Goal: Task Accomplishment & Management: Manage account settings

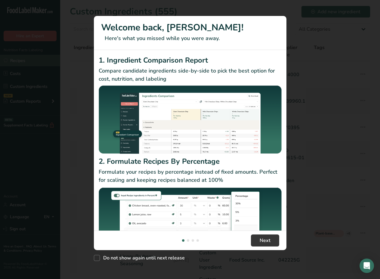
click at [40, 63] on div "New Features" at bounding box center [190, 139] width 380 height 279
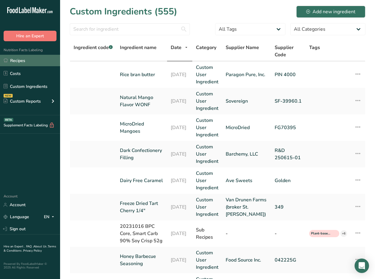
click at [40, 63] on link "Recipes" at bounding box center [30, 60] width 60 height 11
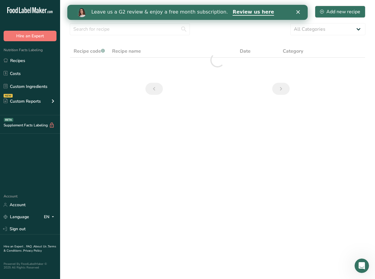
click at [37, 198] on div "Account Account Language EN English Spanish Sign out" at bounding box center [30, 213] width 60 height 42
click at [39, 200] on link "Account" at bounding box center [30, 204] width 60 height 11
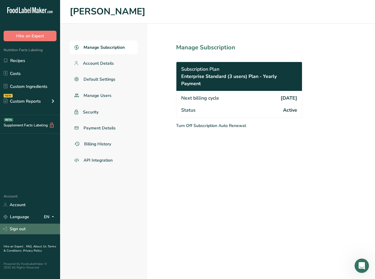
click at [16, 231] on link "Sign out" at bounding box center [30, 228] width 60 height 11
